Goal: Find specific page/section: Find specific page/section

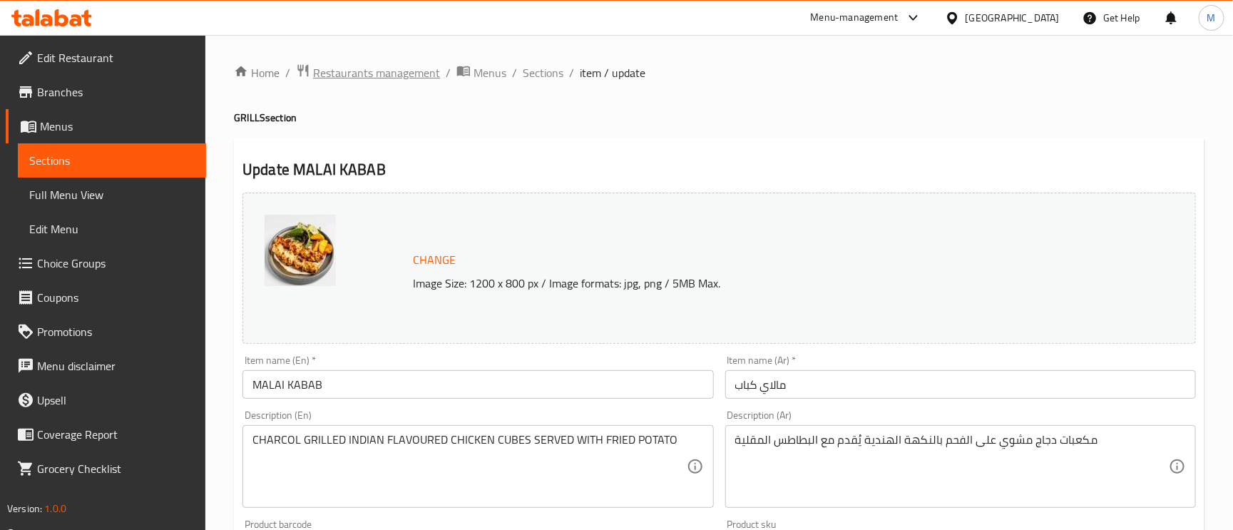
click at [342, 80] on span "Restaurants management" at bounding box center [376, 72] width 127 height 17
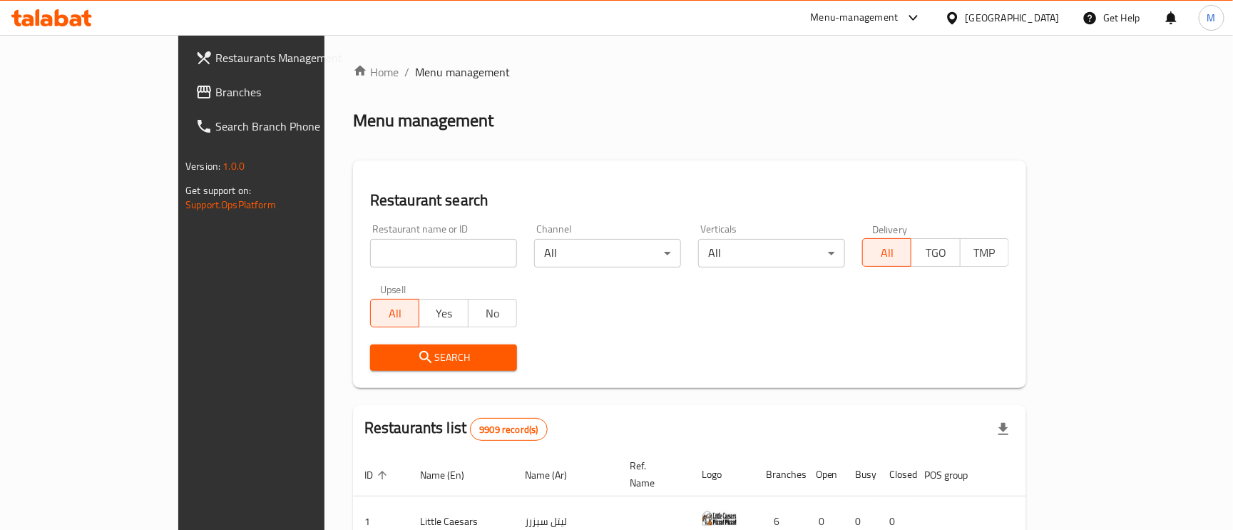
click at [215, 83] on span "Branches" at bounding box center [294, 91] width 158 height 17
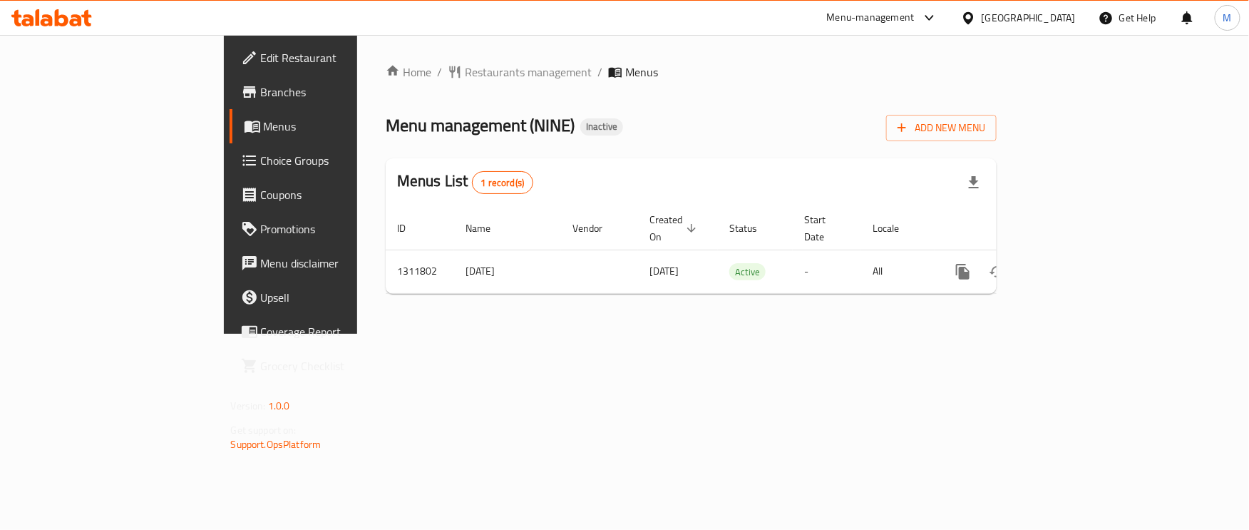
click at [261, 90] on span "Branches" at bounding box center [341, 91] width 160 height 17
